Goal: Task Accomplishment & Management: Manage account settings

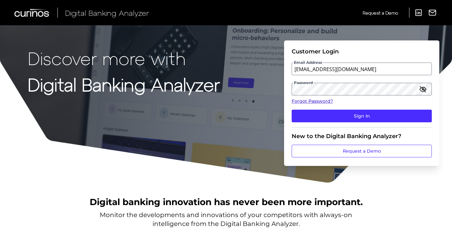
click at [309, 102] on link "Forgot Password?" at bounding box center [362, 101] width 140 height 7
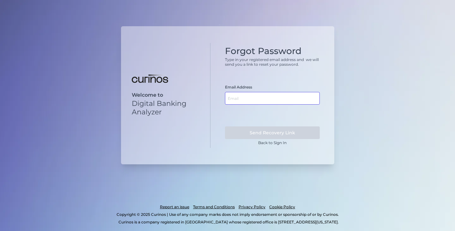
click at [244, 99] on input "text" at bounding box center [272, 98] width 95 height 13
paste input "mailto:[EMAIL_ADDRESS][DOMAIN_NAME]"
click at [240, 99] on input "mailto:[EMAIL_ADDRESS][DOMAIN_NAME]" at bounding box center [272, 98] width 95 height 13
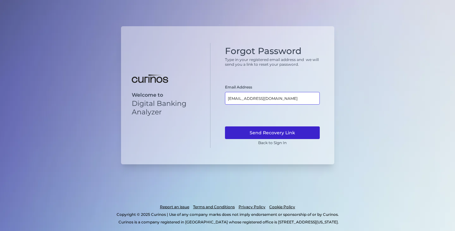
type input "[EMAIL_ADDRESS][DOMAIN_NAME]"
click at [258, 131] on button "Send Recovery Link" at bounding box center [272, 132] width 95 height 13
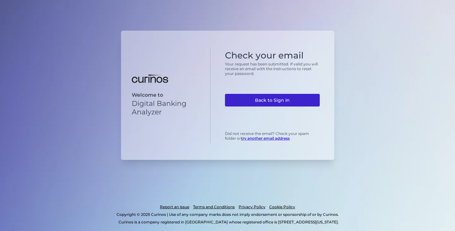
click at [276, 101] on link "Back to Sign In" at bounding box center [272, 100] width 95 height 13
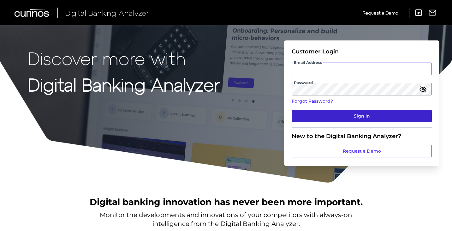
type input "[EMAIL_ADDRESS][DOMAIN_NAME]"
click at [344, 111] on button "Sign In" at bounding box center [362, 116] width 140 height 13
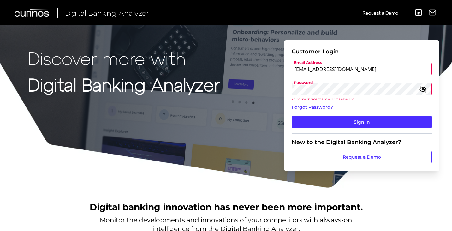
click at [424, 89] on icon "button" at bounding box center [423, 89] width 8 height 8
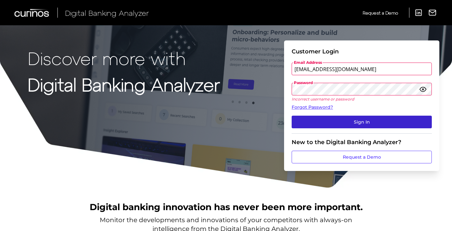
click at [299, 126] on button "Sign In" at bounding box center [362, 122] width 140 height 13
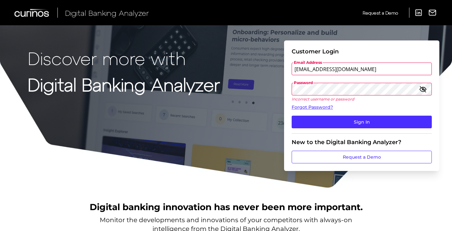
click at [367, 69] on input "[EMAIL_ADDRESS][DOMAIN_NAME]" at bounding box center [362, 69] width 140 height 13
click at [424, 88] on icon "button" at bounding box center [423, 89] width 6 height 4
click at [373, 71] on input "[EMAIL_ADDRESS][DOMAIN_NAME]" at bounding box center [362, 69] width 140 height 13
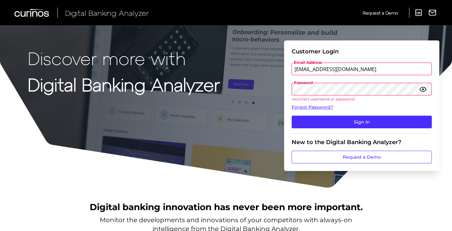
click at [373, 71] on input "[EMAIL_ADDRESS][DOMAIN_NAME]" at bounding box center [362, 69] width 140 height 13
paste input "Nastia.Muliar@curinos.com"
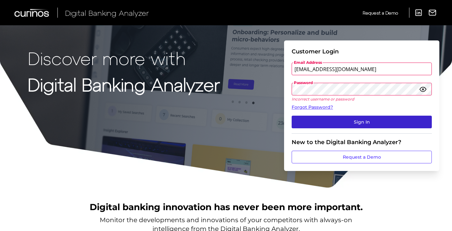
type input "Nastia.Muliar@curinos.com"
click at [362, 124] on button "Sign In" at bounding box center [362, 122] width 140 height 13
